Goal: Find specific page/section: Find specific page/section

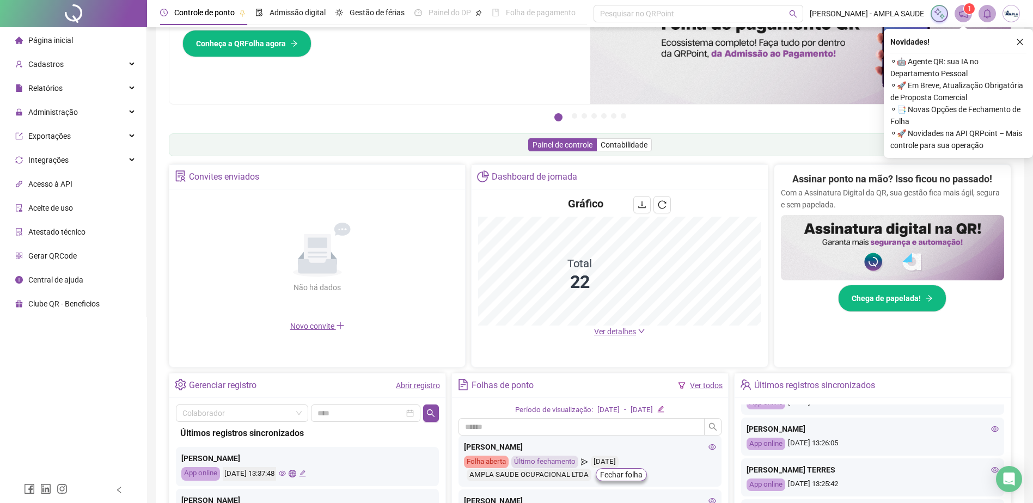
scroll to position [471, 0]
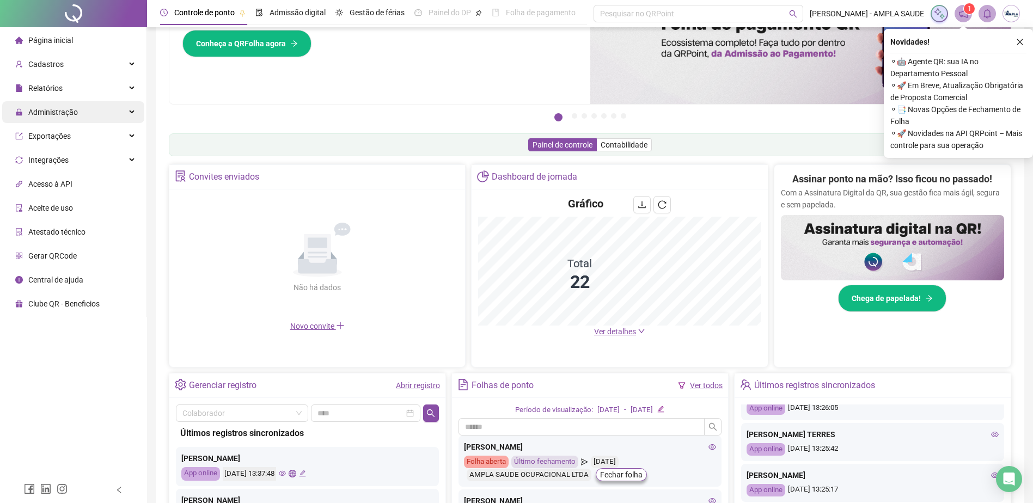
click at [130, 112] on icon at bounding box center [132, 112] width 5 height 0
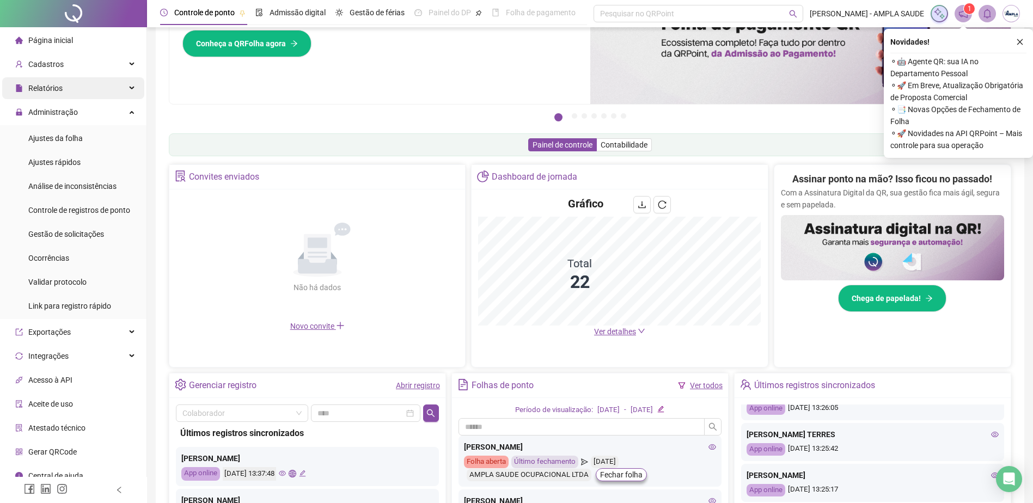
click at [112, 89] on div "Relatórios" at bounding box center [73, 88] width 142 height 22
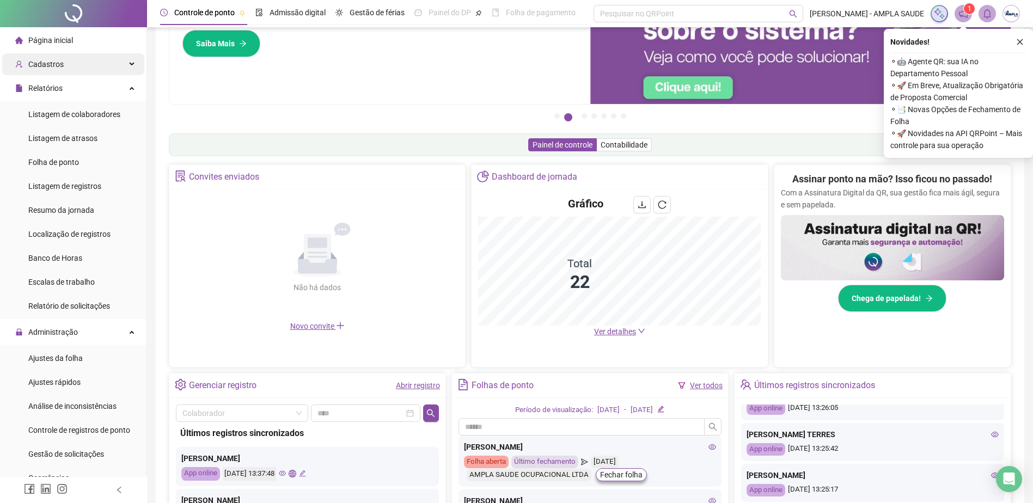
click at [119, 66] on div "Cadastros" at bounding box center [73, 64] width 142 height 22
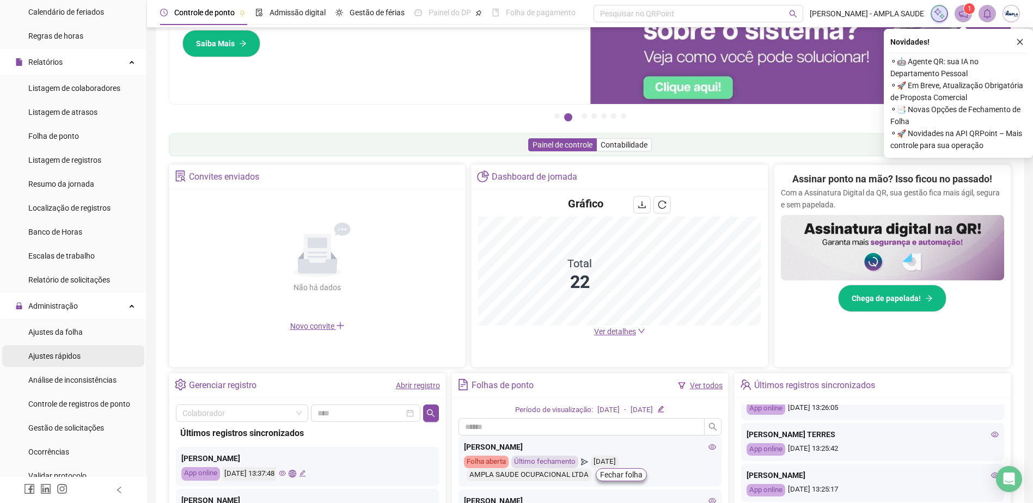
scroll to position [218, 0]
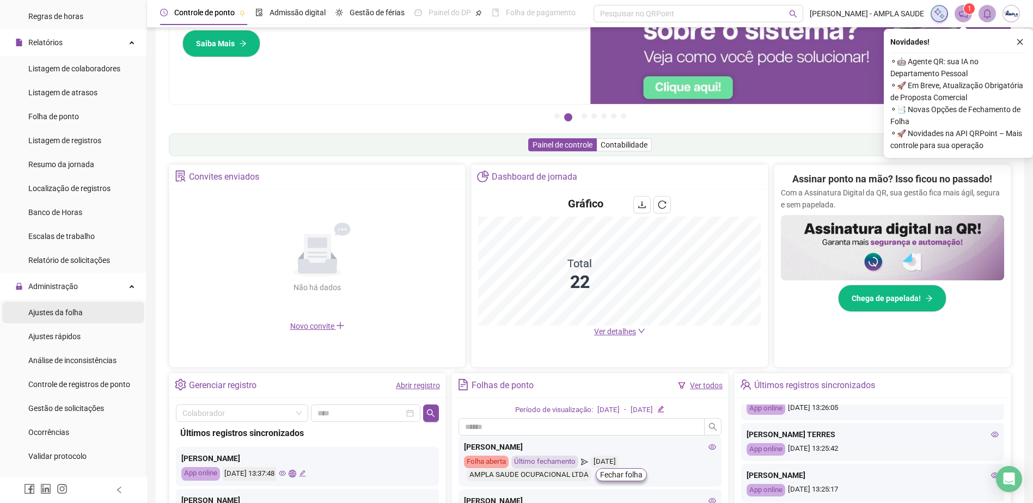
click at [64, 314] on span "Ajustes da folha" at bounding box center [55, 312] width 54 height 9
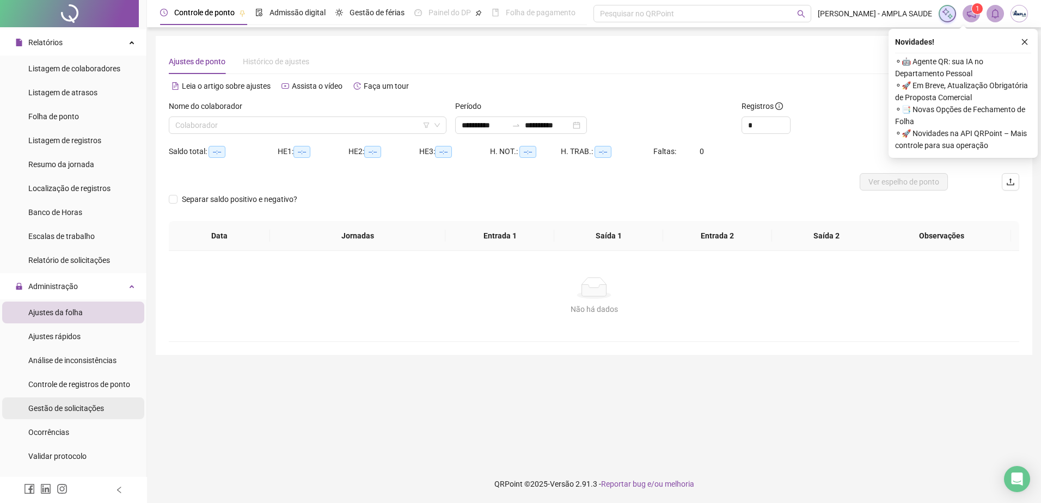
click at [80, 410] on span "Gestão de solicitações" at bounding box center [66, 408] width 76 height 9
